Goal: Entertainment & Leisure: Consume media (video, audio)

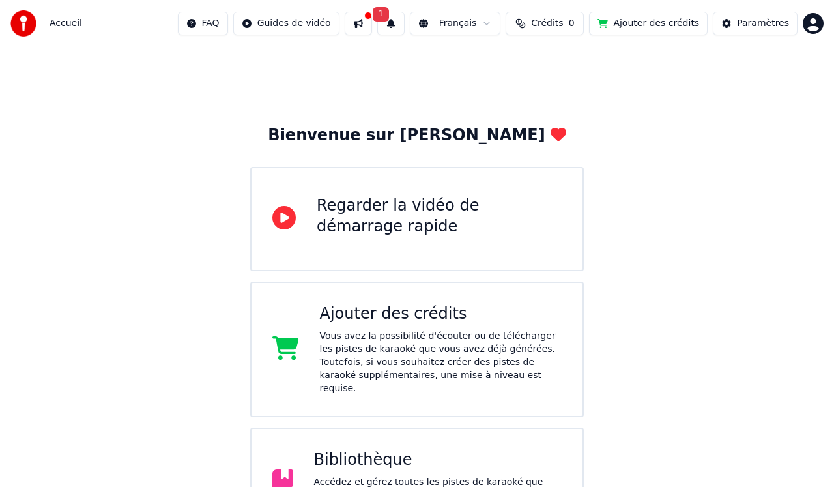
click at [412, 476] on div "Accédez et gérez toutes les pistes de karaoké que vous avez créées. Modifiez, o…" at bounding box center [438, 495] width 248 height 39
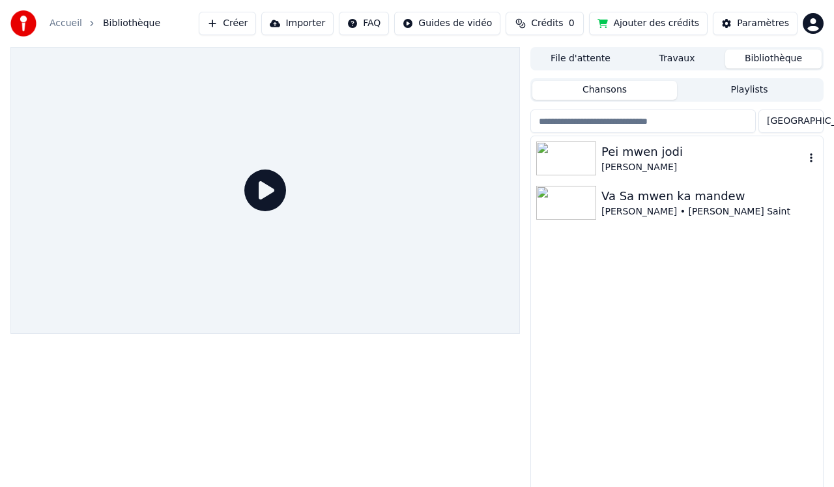
click at [641, 163] on div "[PERSON_NAME]" at bounding box center [702, 167] width 203 height 13
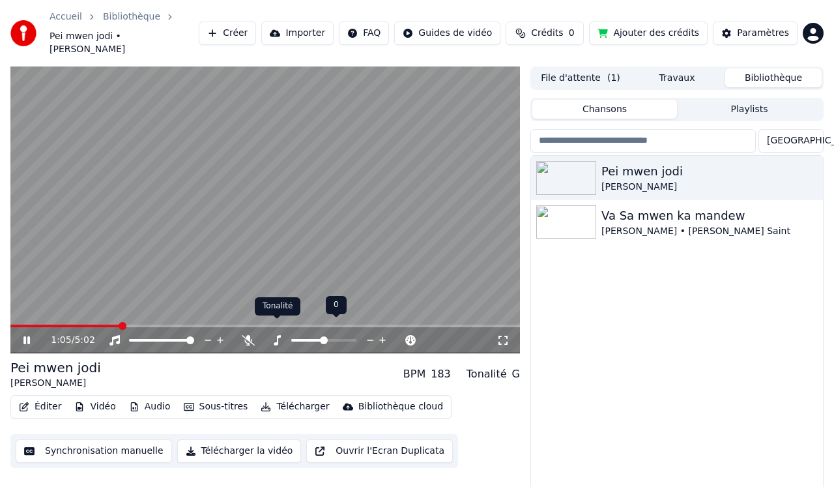
click at [278, 335] on icon at bounding box center [276, 340] width 13 height 10
click at [322, 336] on span at bounding box center [324, 340] width 8 height 8
click at [320, 336] on span at bounding box center [324, 340] width 8 height 8
click at [320, 336] on span at bounding box center [319, 340] width 8 height 8
click at [25, 327] on div "1:12 / 5:02" at bounding box center [264, 340] width 509 height 26
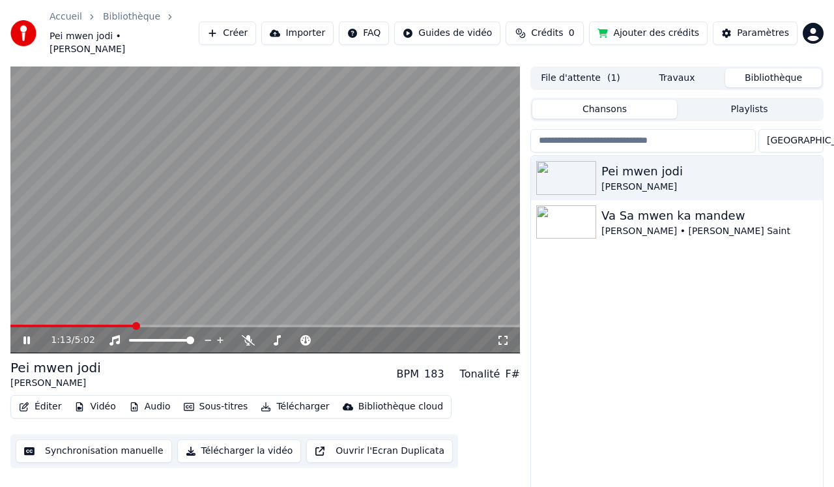
click at [18, 327] on div "1:13 / 5:02" at bounding box center [264, 340] width 509 height 26
click at [27, 336] on icon at bounding box center [26, 340] width 7 height 8
click at [18, 327] on div "1:15 / 5:02" at bounding box center [264, 340] width 509 height 26
click at [32, 327] on div "1:15 / 5:02" at bounding box center [264, 340] width 509 height 26
click at [27, 327] on div "1:15 / 5:02" at bounding box center [264, 340] width 509 height 26
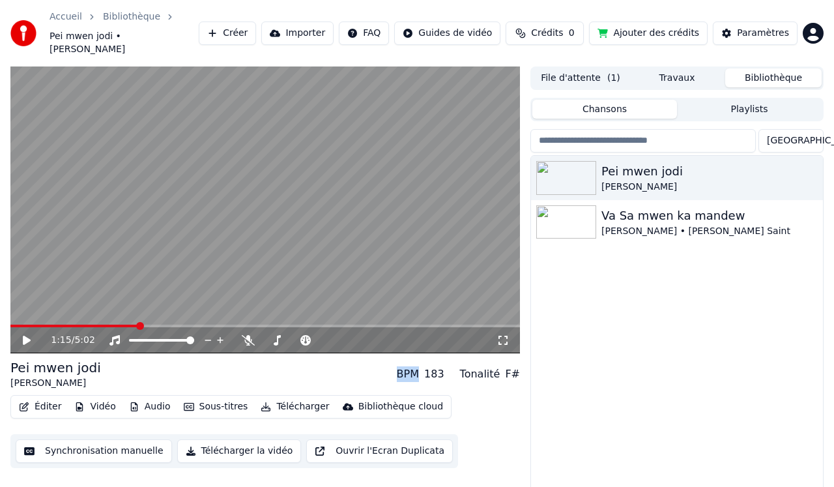
click at [27, 327] on div "1:15 / 5:02" at bounding box center [264, 340] width 509 height 26
click at [16, 322] on span at bounding box center [20, 326] width 8 height 8
click at [25, 336] on icon at bounding box center [27, 340] width 8 height 9
click at [25, 336] on icon at bounding box center [26, 340] width 7 height 8
click at [278, 335] on icon at bounding box center [277, 340] width 7 height 10
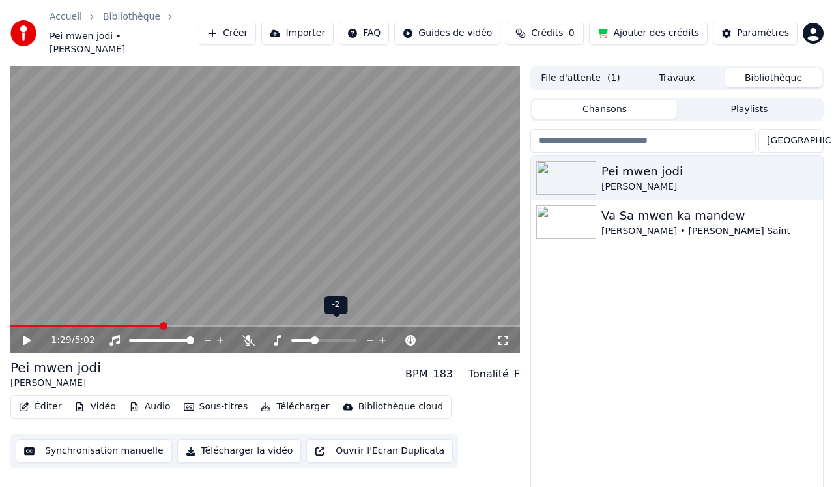
click at [315, 336] on span at bounding box center [315, 340] width 8 height 8
click at [46, 327] on div "1:29 / 5:02" at bounding box center [264, 340] width 509 height 26
click at [21, 322] on span at bounding box center [24, 326] width 8 height 8
click at [25, 336] on icon at bounding box center [27, 340] width 8 height 9
click at [27, 324] on span at bounding box center [18, 325] width 17 height 3
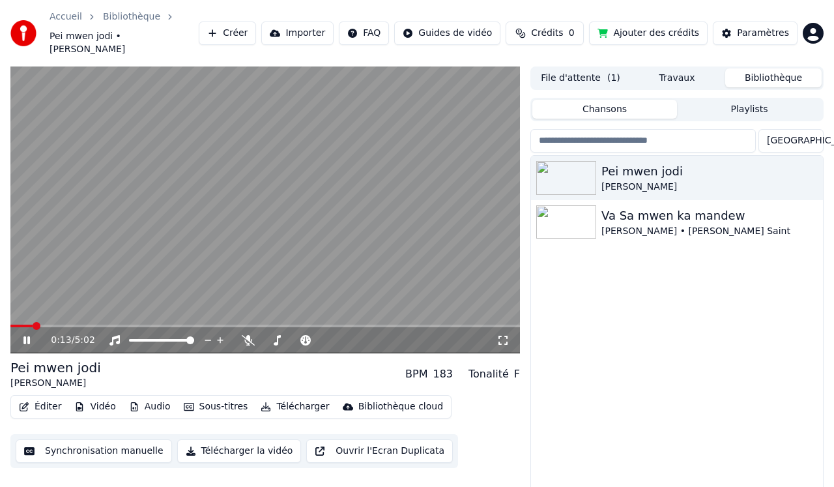
click at [19, 327] on div "0:13 / 5:02" at bounding box center [264, 340] width 509 height 26
click at [23, 327] on div "0:14 / 5:02" at bounding box center [264, 340] width 509 height 26
click at [22, 322] on span at bounding box center [26, 326] width 8 height 8
click at [365, 339] on span at bounding box center [352, 340] width 65 height 3
click at [353, 336] on span at bounding box center [353, 340] width 8 height 8
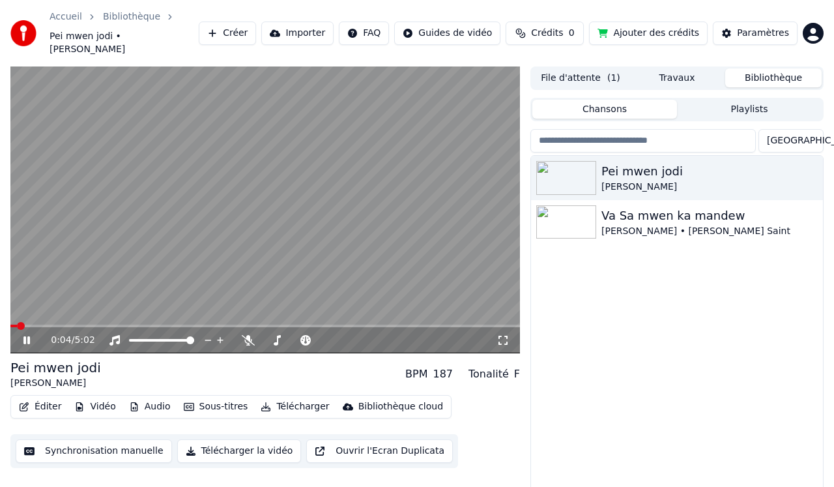
click at [16, 324] on span at bounding box center [13, 325] width 7 height 3
click at [12, 322] on span at bounding box center [16, 326] width 8 height 8
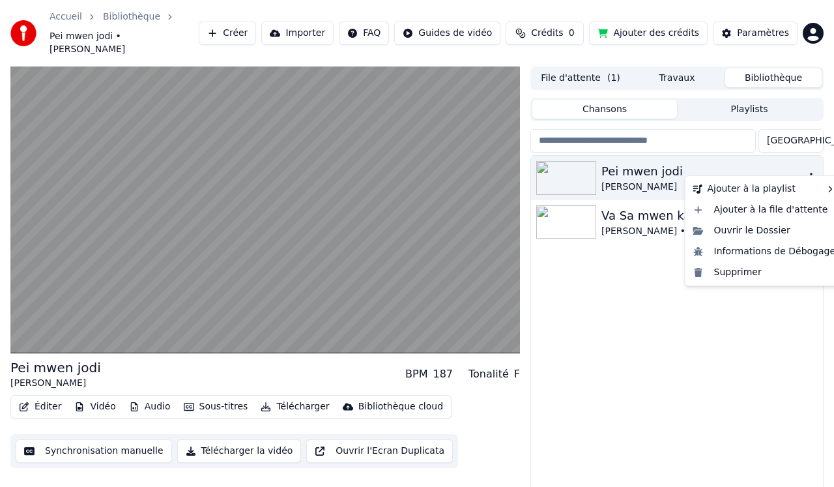
click at [811, 173] on icon "button" at bounding box center [811, 177] width 3 height 9
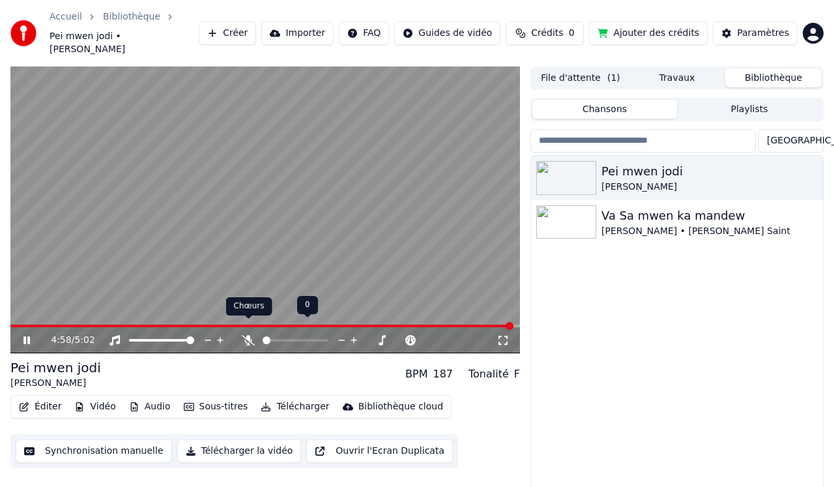
click at [248, 335] on icon at bounding box center [248, 340] width 13 height 10
click at [322, 324] on span at bounding box center [166, 325] width 312 height 3
click at [28, 336] on icon at bounding box center [27, 340] width 8 height 9
click at [376, 324] on span at bounding box center [264, 325] width 509 height 3
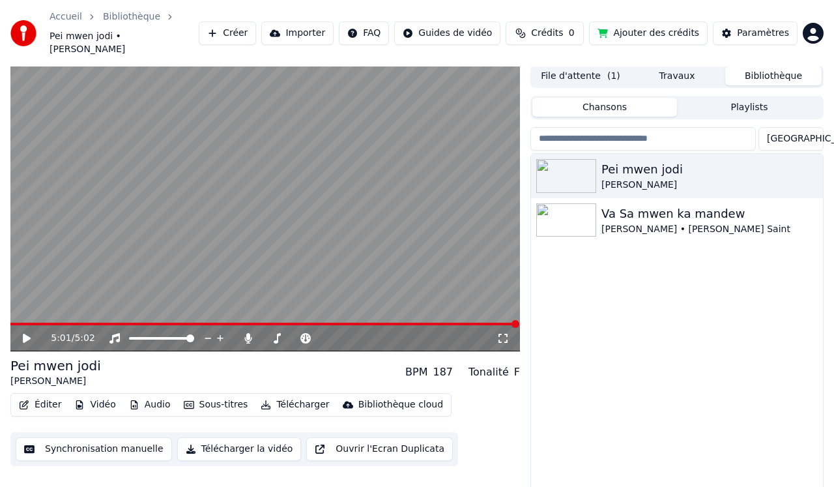
scroll to position [3, 0]
